Goal: Navigation & Orientation: Find specific page/section

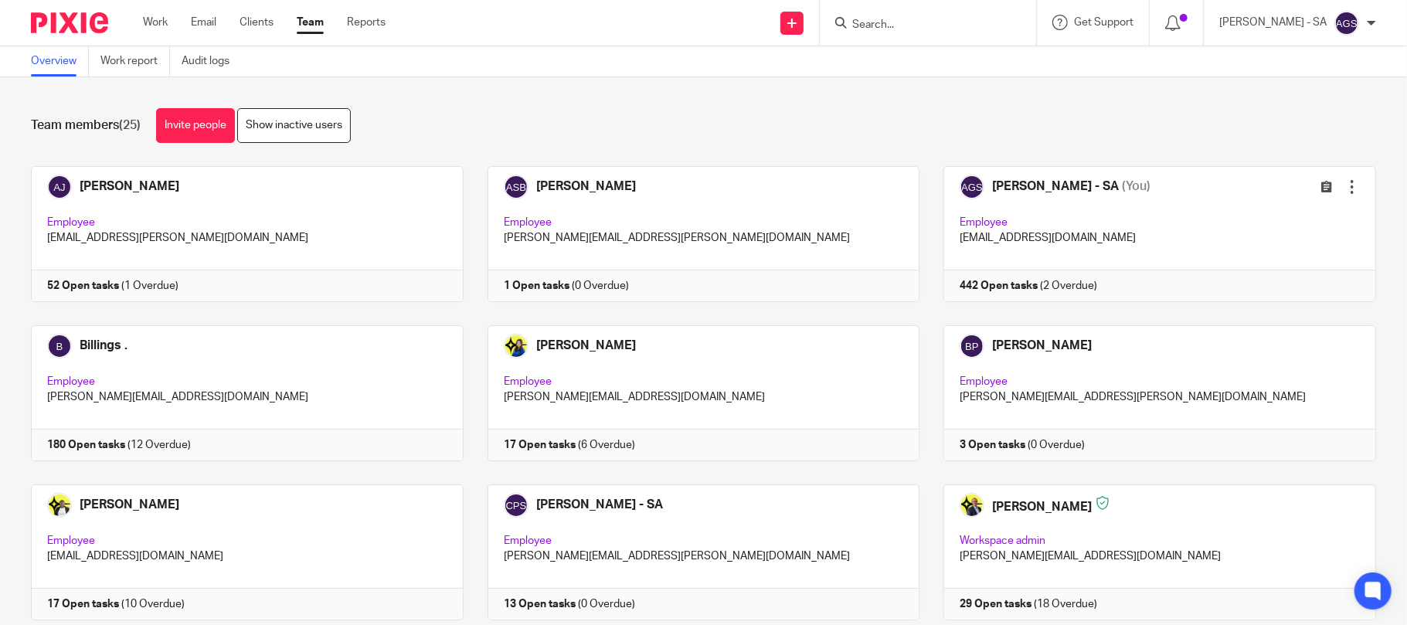
click at [400, 57] on div "Overview Work report Audit logs" at bounding box center [703, 61] width 1407 height 31
drag, startPoint x: 434, startPoint y: 131, endPoint x: 508, endPoint y: 2, distance: 149.1
click at [436, 130] on div "Team members (25) Invite people Show inactive users" at bounding box center [703, 125] width 1345 height 35
click at [510, 108] on div "Team members (25) Invite people Show inactive users" at bounding box center [703, 125] width 1345 height 35
click at [616, 39] on div "Send new email Create task Add client Request signature Get Support Contact via…" at bounding box center [908, 23] width 998 height 46
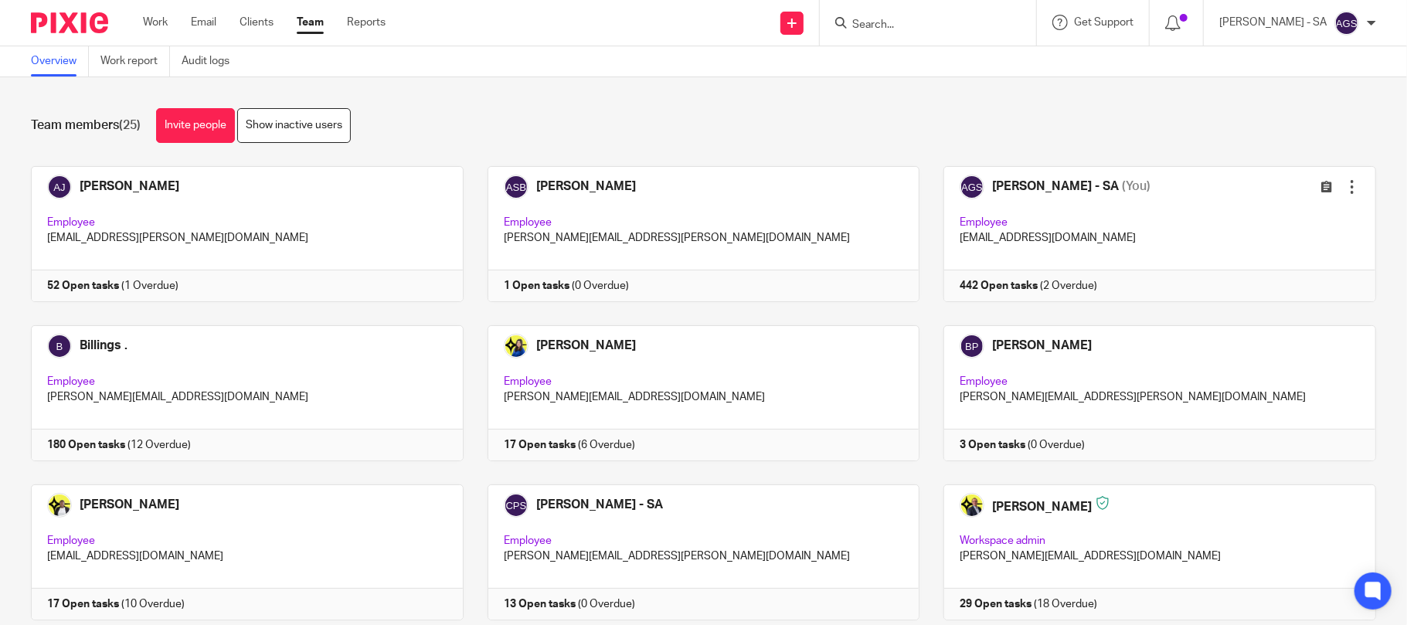
click at [623, 100] on div "Team members (25) Invite people Show inactive users Invite team members Add inv…" at bounding box center [703, 351] width 1407 height 548
